Goal: Task Accomplishment & Management: Use online tool/utility

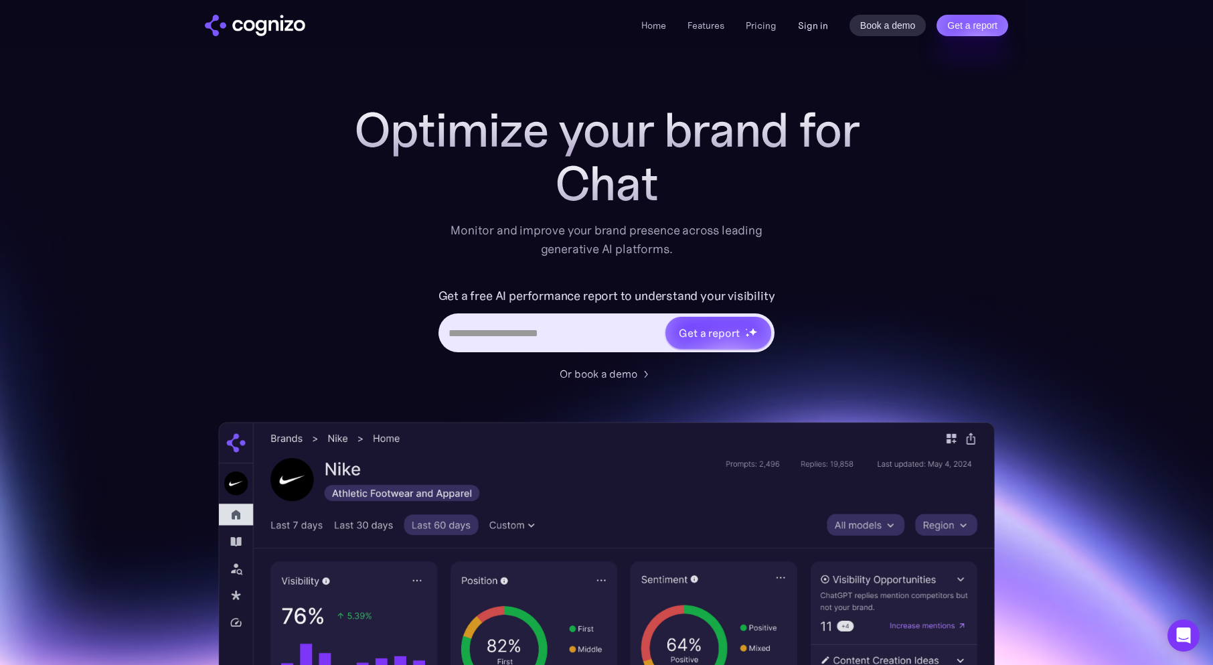
click at [822, 27] on link "Sign in" at bounding box center [813, 25] width 30 height 16
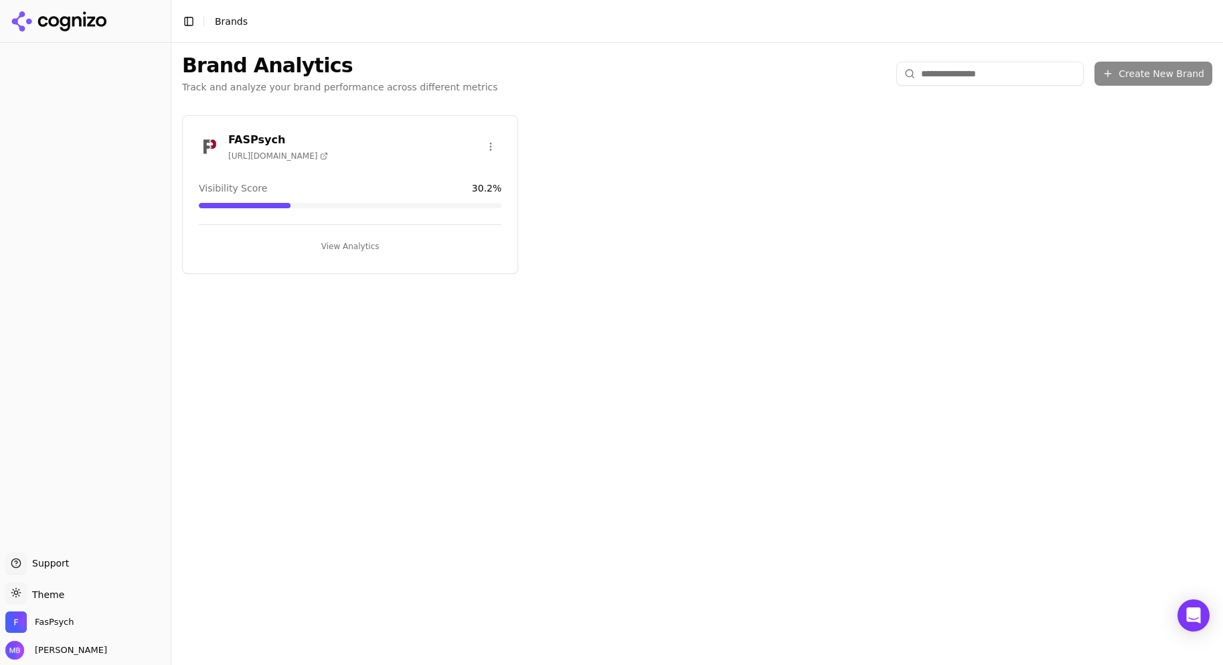
click at [368, 244] on button "View Analytics" at bounding box center [350, 246] width 303 height 21
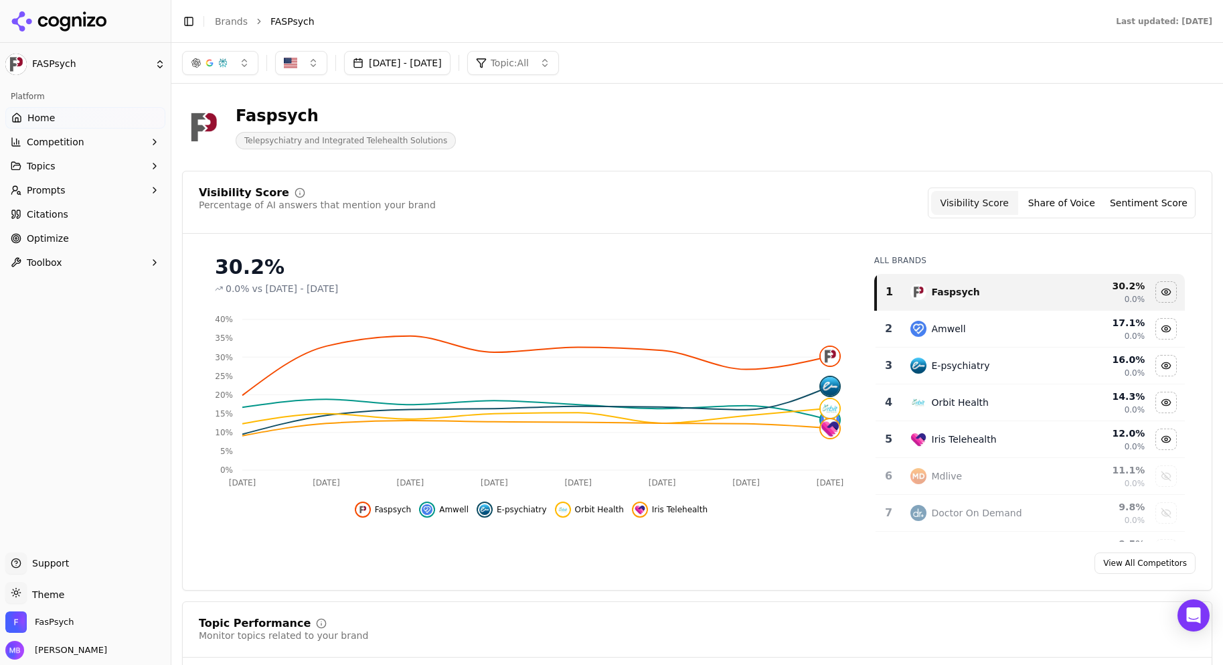
click at [125, 194] on button "Prompts" at bounding box center [85, 189] width 160 height 21
click at [108, 246] on link "Suggestions" at bounding box center [85, 254] width 127 height 19
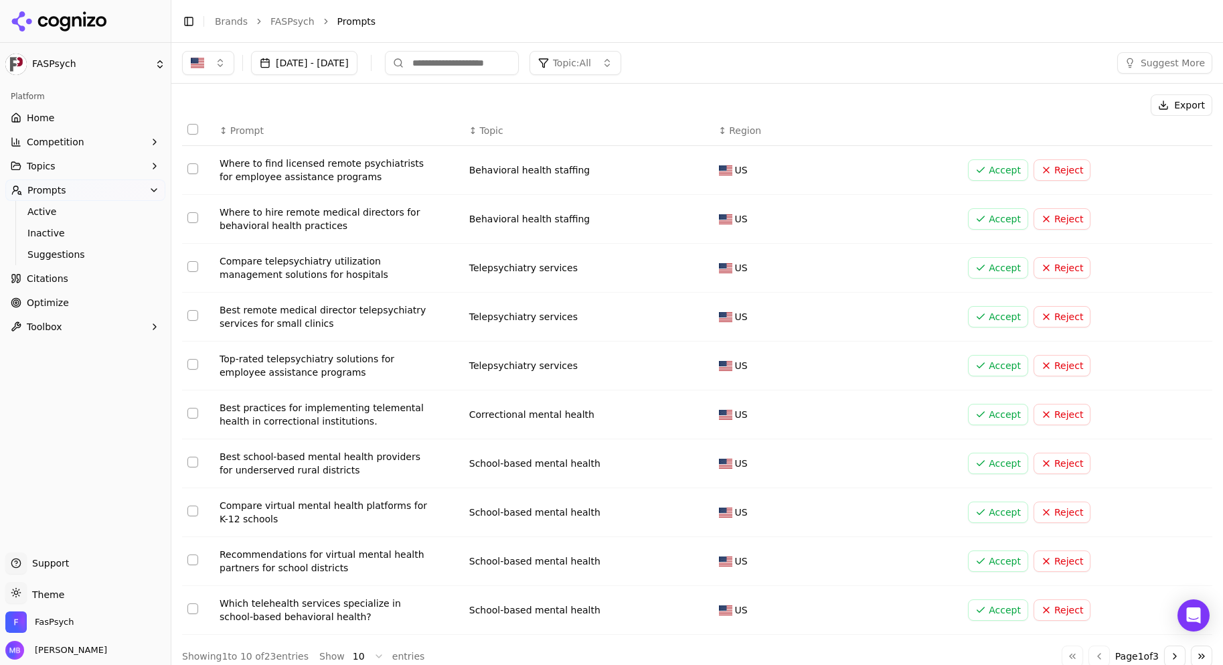
click at [1062, 515] on button "Reject" at bounding box center [1062, 511] width 57 height 21
click at [986, 557] on button "Accept" at bounding box center [998, 560] width 60 height 21
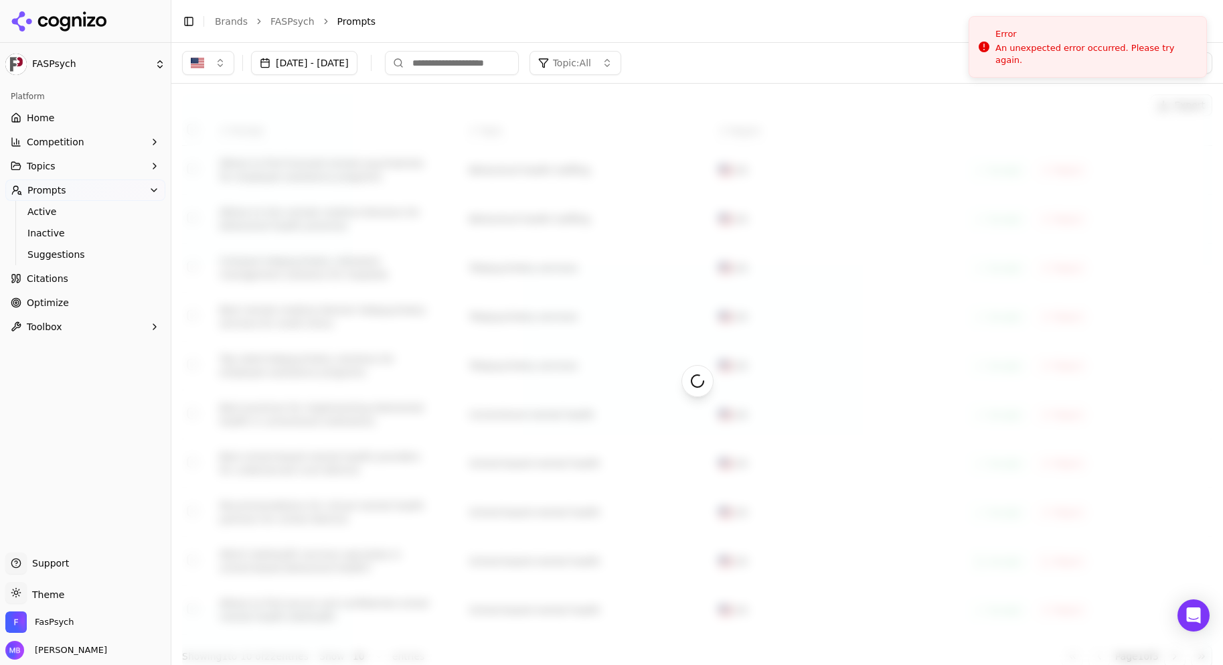
click at [868, 429] on div at bounding box center [697, 380] width 1030 height 572
click at [95, 219] on link "Active" at bounding box center [85, 211] width 127 height 19
